Goal: Task Accomplishment & Management: Complete application form

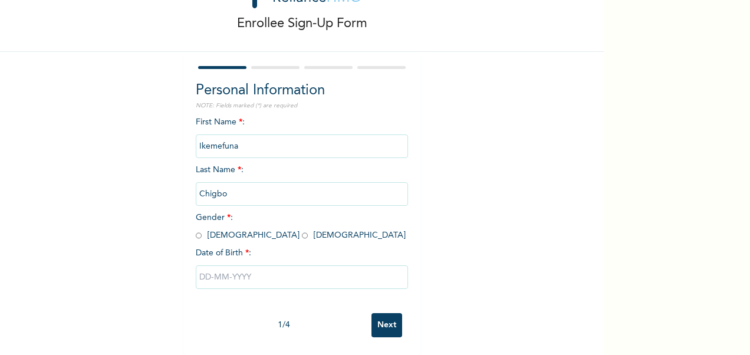
scroll to position [61, 0]
click at [196, 230] on input "radio" at bounding box center [199, 235] width 6 height 11
radio input "true"
click at [229, 276] on input "text" at bounding box center [302, 277] width 212 height 24
select select "9"
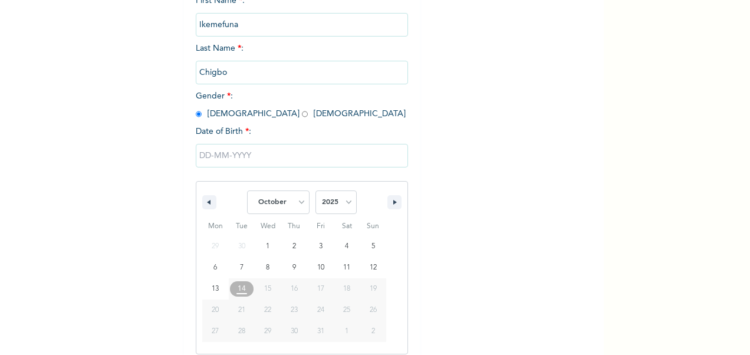
scroll to position [182, 0]
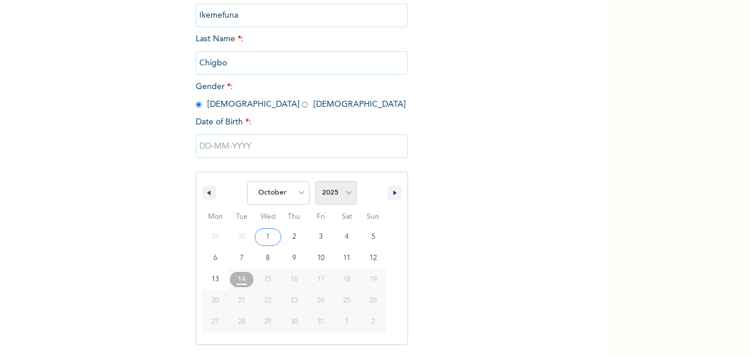
click at [336, 199] on select "2025 2024 2023 2022 2021 2020 2019 2018 2017 2016 2015 2014 2013 2012 2011 2010…" at bounding box center [335, 193] width 41 height 24
select select "1990"
click at [315, 182] on select "2025 2024 2023 2022 2021 2020 2019 2018 2017 2016 2015 2014 2013 2012 2011 2010…" at bounding box center [335, 193] width 41 height 24
click at [300, 189] on select "January February March April May June July August September October November De…" at bounding box center [278, 193] width 62 height 24
select select "1"
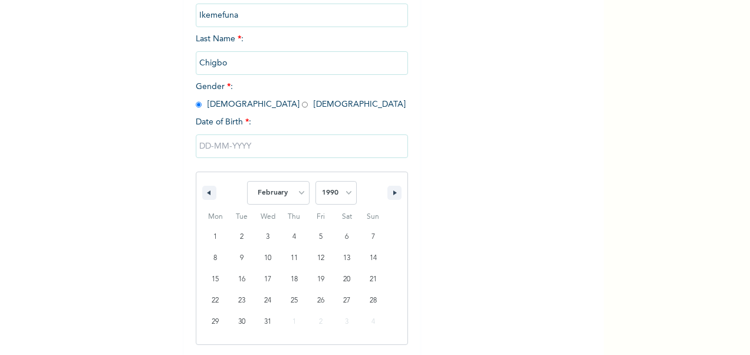
click at [247, 182] on select "January February March April May June July August September October November De…" at bounding box center [278, 193] width 62 height 24
type input "[DATE]"
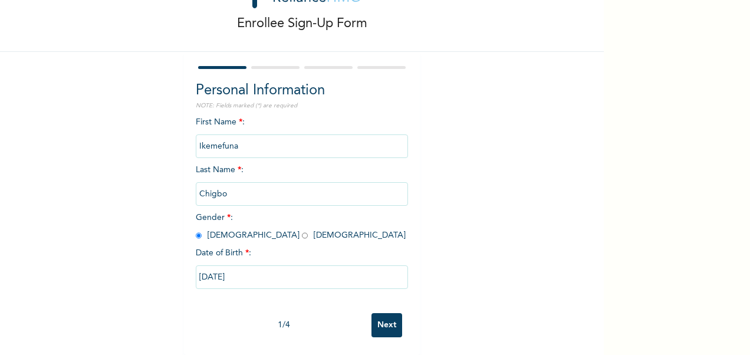
click at [381, 315] on input "Next" at bounding box center [386, 325] width 31 height 24
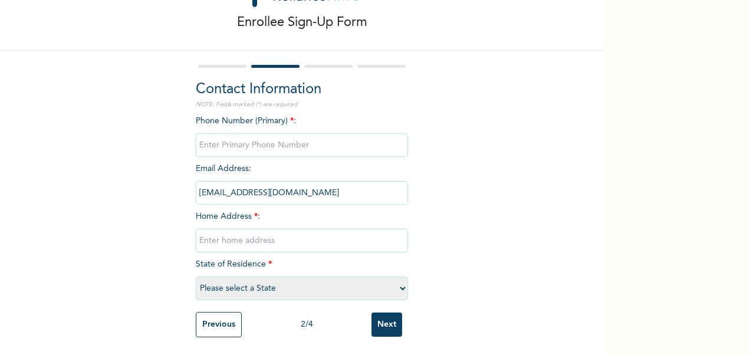
click at [270, 136] on input "phone" at bounding box center [302, 145] width 212 height 24
type input "08089992553"
click at [242, 236] on input "text" at bounding box center [302, 241] width 212 height 24
type input "[STREET_ADDRESS] off ojerinde, [GEOGRAPHIC_DATA], [GEOGRAPHIC_DATA]"
click at [270, 287] on select "Please select a State [PERSON_NAME] (FCT) [PERSON_NAME] Ibom [GEOGRAPHIC_DATA] …" at bounding box center [302, 288] width 212 height 24
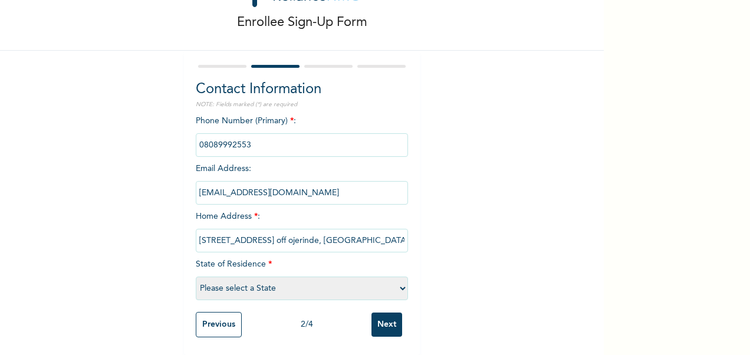
select select "28"
click at [196, 276] on select "Please select a State [PERSON_NAME] (FCT) [PERSON_NAME] Ibom [GEOGRAPHIC_DATA] …" at bounding box center [302, 288] width 212 height 24
click at [382, 319] on input "Next" at bounding box center [386, 324] width 31 height 24
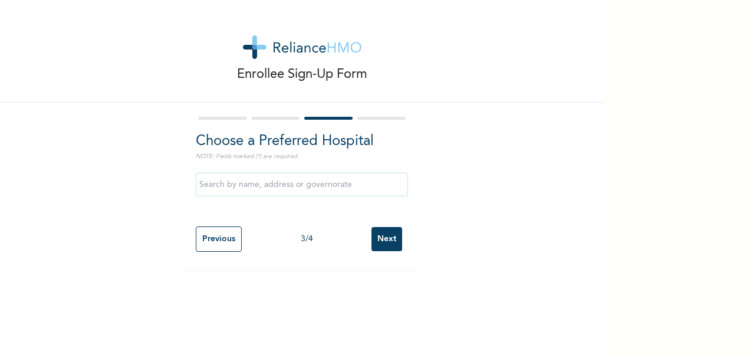
scroll to position [0, 0]
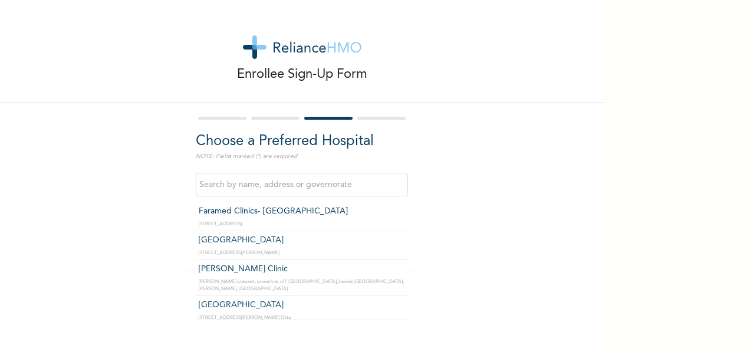
click at [268, 184] on input "text" at bounding box center [302, 185] width 212 height 24
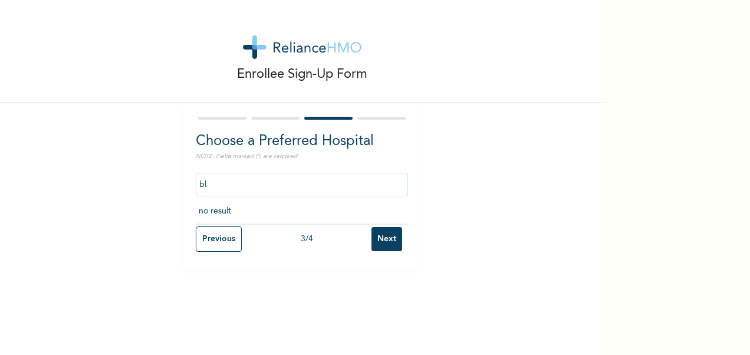
type input "b"
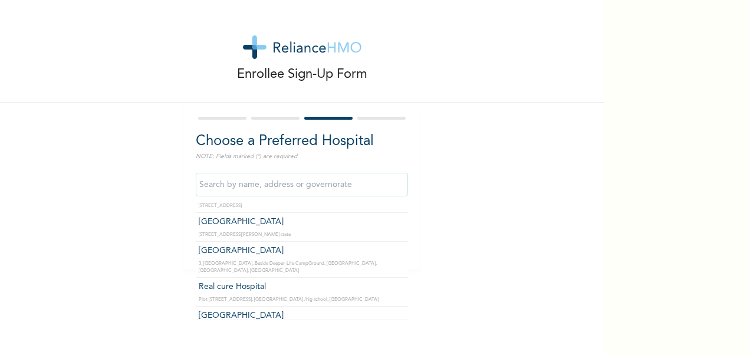
scroll to position [1974, 0]
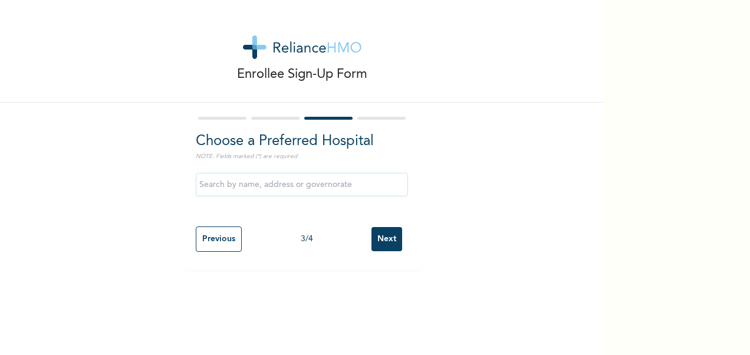
click at [470, 145] on div "Enrollee Sign-Up Form Choose a Preferred Hospital NOTE: Fields marked (*) are r…" at bounding box center [301, 134] width 603 height 269
click at [209, 242] on input "Previous" at bounding box center [219, 238] width 46 height 25
select select "28"
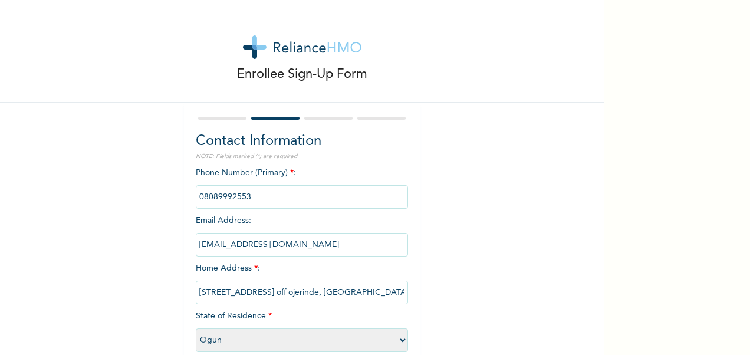
click at [369, 298] on input "[STREET_ADDRESS] off ojerinde, [GEOGRAPHIC_DATA], [GEOGRAPHIC_DATA]" at bounding box center [302, 293] width 212 height 24
click at [392, 297] on input "[STREET_ADDRESS] off ojerinde, [GEOGRAPHIC_DATA], [GEOGRAPHIC_DATA]" at bounding box center [302, 293] width 212 height 24
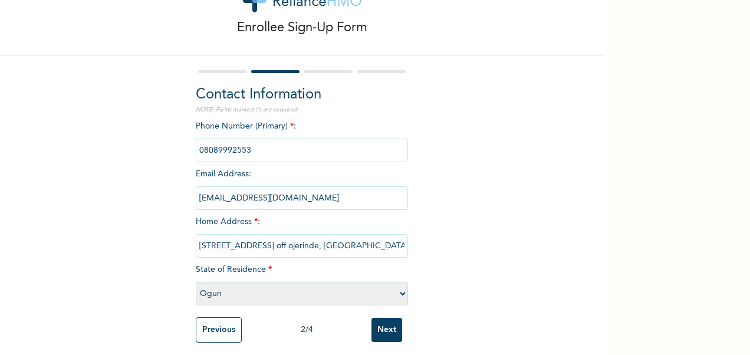
scroll to position [62, 0]
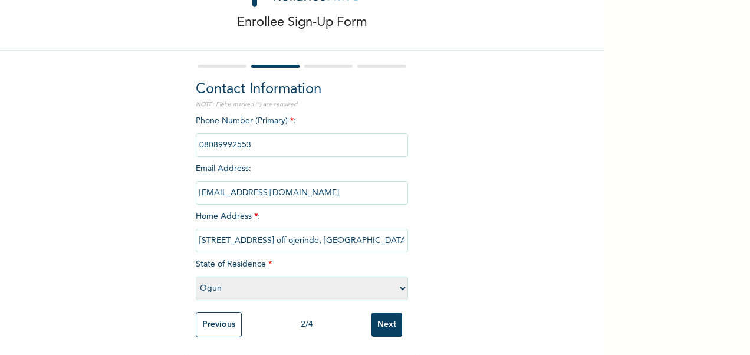
click at [394, 321] on input "Next" at bounding box center [386, 324] width 31 height 24
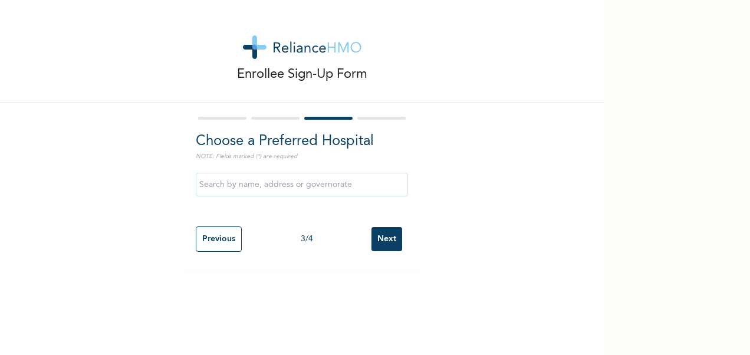
scroll to position [0, 0]
click at [310, 189] on input "text" at bounding box center [302, 185] width 212 height 24
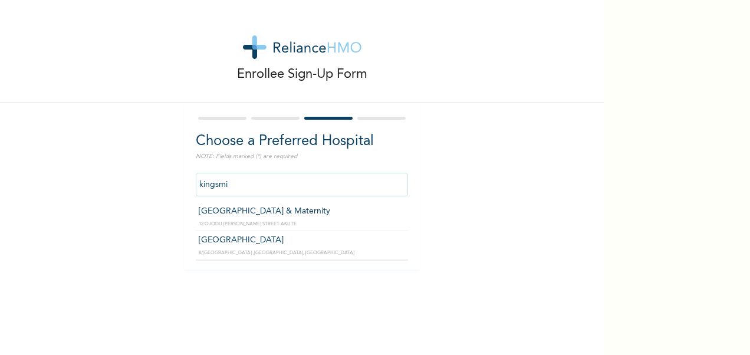
type input "[GEOGRAPHIC_DATA] & Maternity"
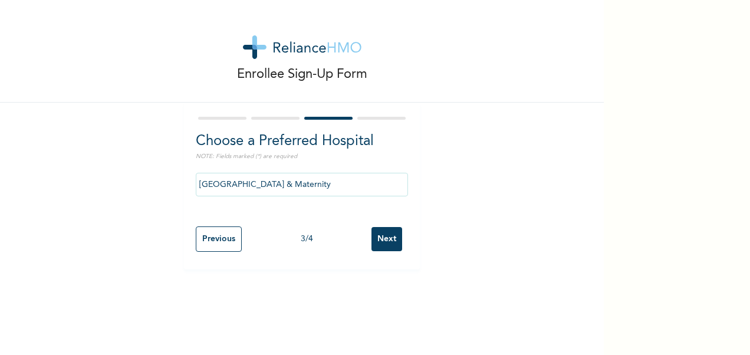
click at [381, 242] on input "Next" at bounding box center [386, 239] width 31 height 24
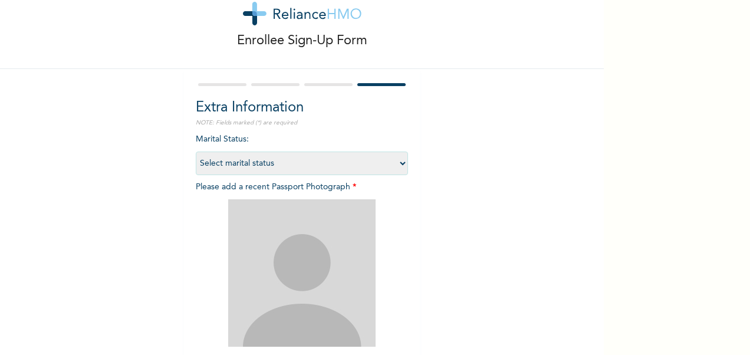
scroll to position [41, 0]
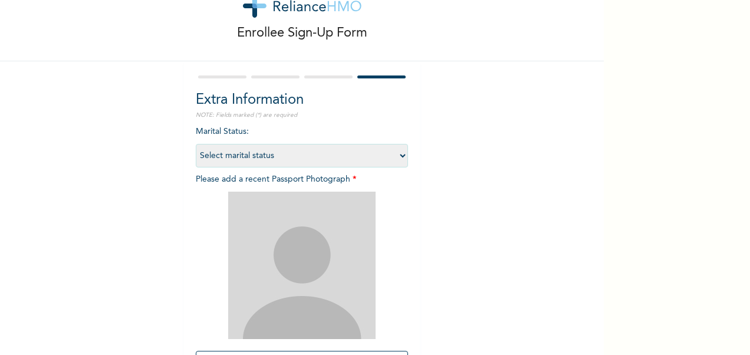
click at [398, 151] on select "Select marital status [DEMOGRAPHIC_DATA] Married [DEMOGRAPHIC_DATA] Widow/[DEMO…" at bounding box center [302, 156] width 212 height 24
select select "2"
click at [196, 144] on select "Select marital status [DEMOGRAPHIC_DATA] Married [DEMOGRAPHIC_DATA] Widow/[DEMO…" at bounding box center [302, 156] width 212 height 24
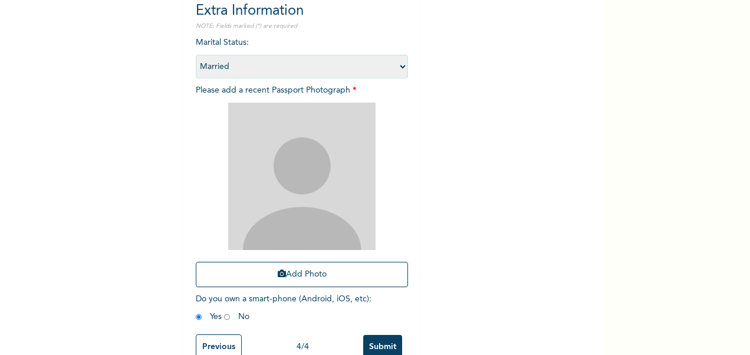
scroll to position [163, 0]
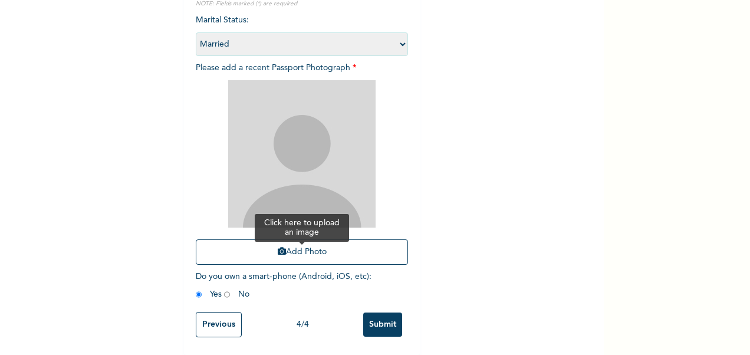
click at [293, 242] on button "Add Photo" at bounding box center [302, 251] width 212 height 25
click at [379, 323] on input "Submit" at bounding box center [382, 324] width 39 height 24
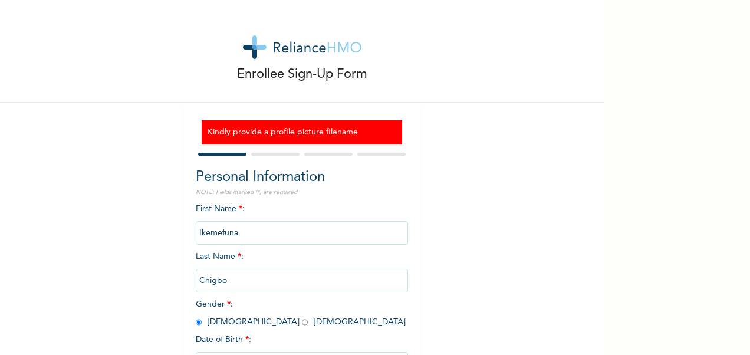
scroll to position [97, 0]
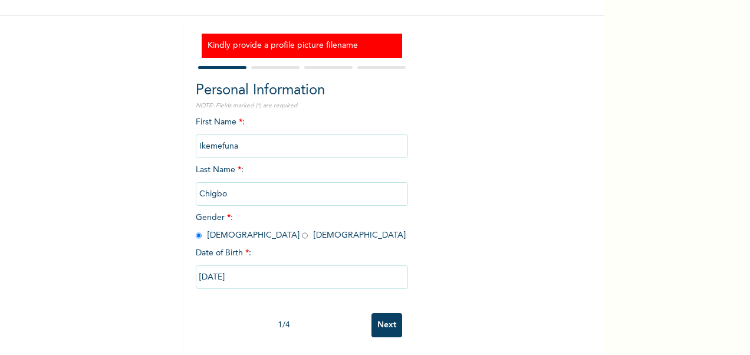
click at [302, 39] on h3 "Kindly provide a profile picture filename" at bounding box center [301, 45] width 189 height 12
